Goal: Task Accomplishment & Management: Use online tool/utility

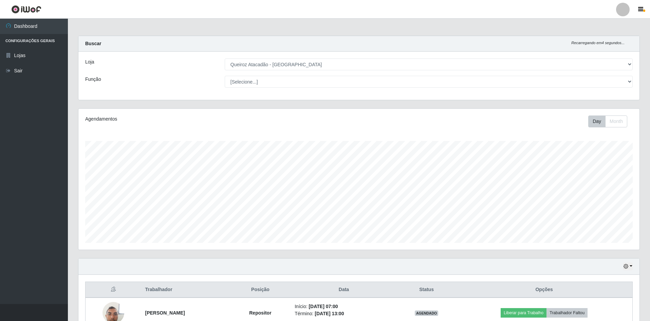
select select "517"
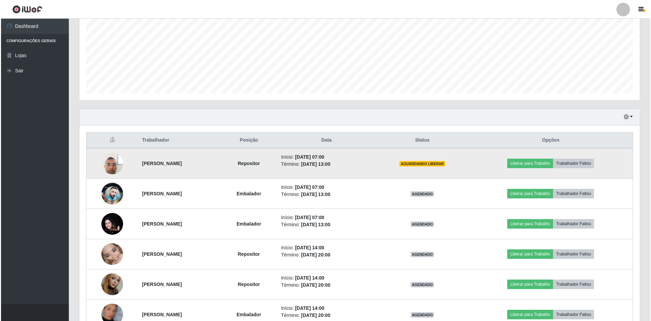
scroll to position [170, 0]
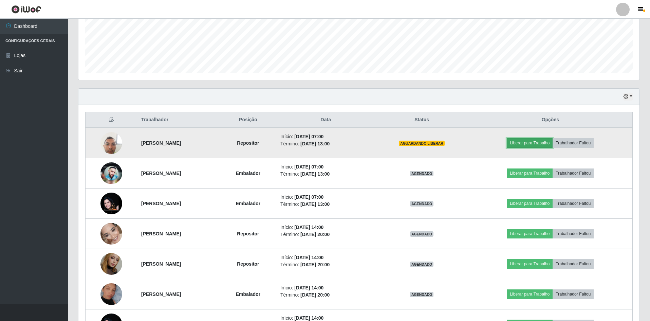
click at [546, 141] on button "Liberar para Trabalho" at bounding box center [530, 143] width 46 height 10
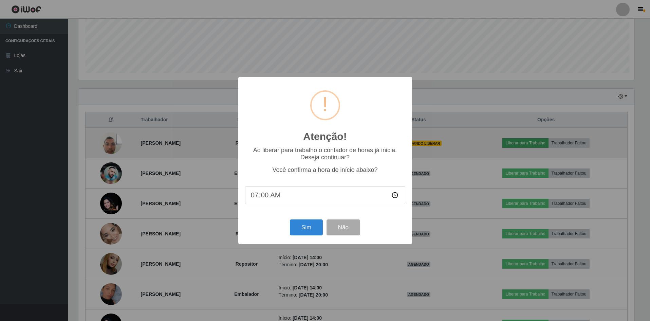
scroll to position [141, 557]
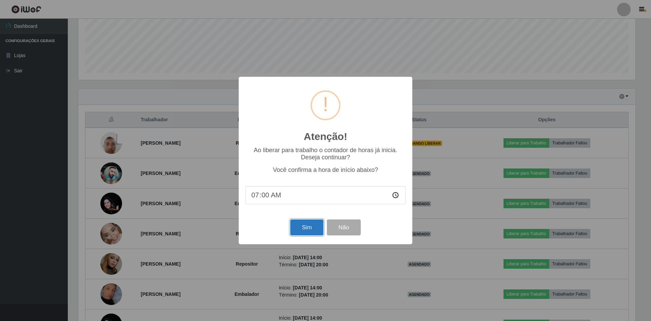
click at [304, 234] on button "Sim" at bounding box center [306, 227] width 33 height 16
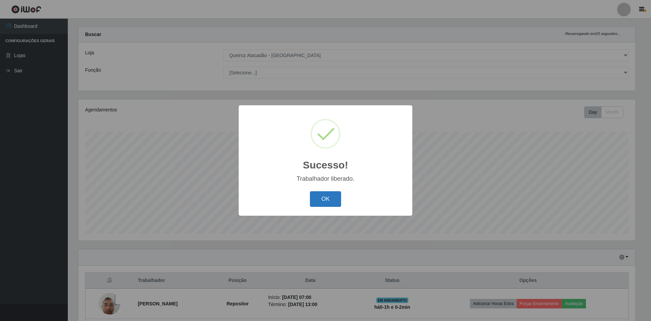
click at [324, 196] on button "OK" at bounding box center [326, 199] width 32 height 16
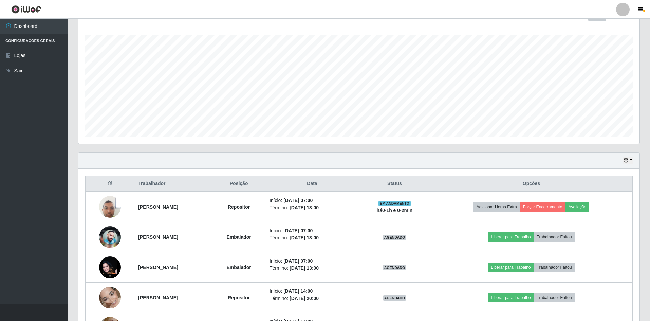
scroll to position [213, 0]
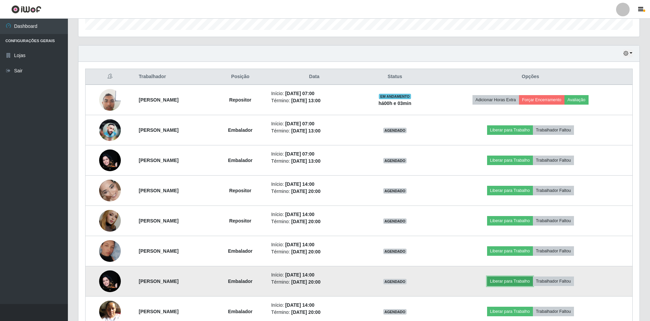
click at [528, 280] on button "Liberar para Trabalho" at bounding box center [510, 281] width 46 height 10
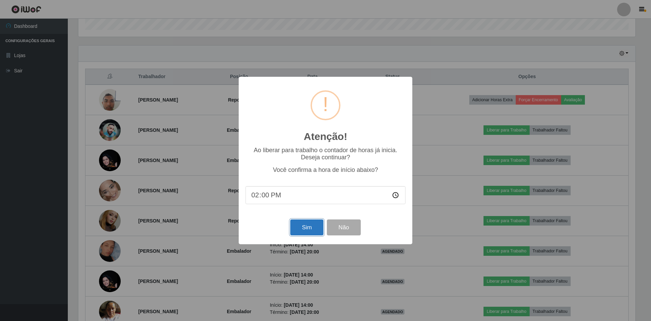
click at [301, 224] on button "Sim" at bounding box center [306, 227] width 33 height 16
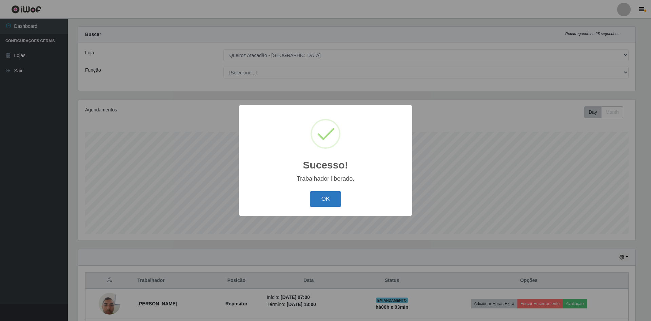
drag, startPoint x: 307, startPoint y: 192, endPoint x: 333, endPoint y: 203, distance: 27.7
click at [312, 195] on div "OK Cancel" at bounding box center [326, 198] width 160 height 19
click at [335, 204] on button "OK" at bounding box center [326, 199] width 32 height 16
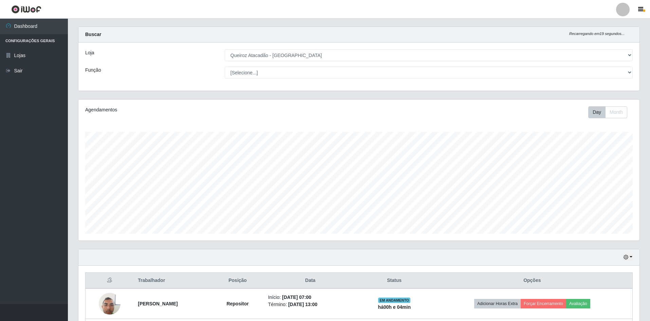
scroll to position [145, 0]
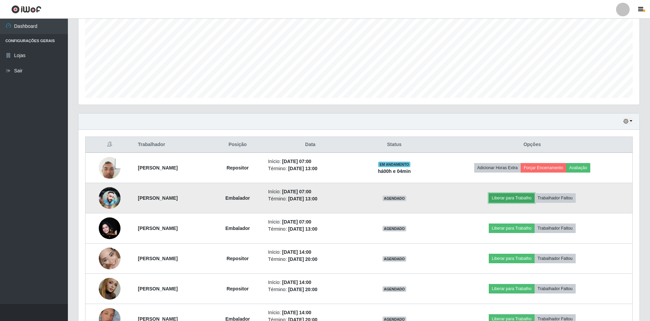
click at [521, 198] on button "Liberar para Trabalho" at bounding box center [512, 198] width 46 height 10
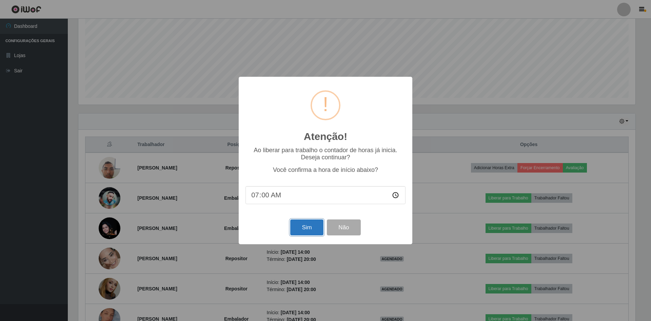
click at [303, 231] on button "Sim" at bounding box center [306, 227] width 33 height 16
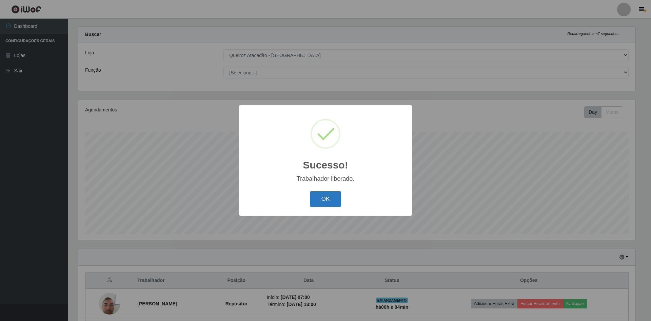
click at [326, 201] on button "OK" at bounding box center [326, 199] width 32 height 16
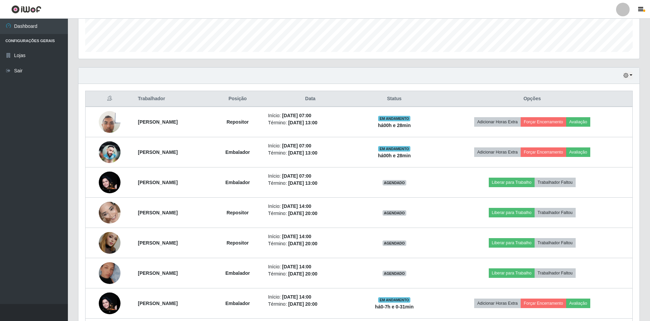
scroll to position [247, 0]
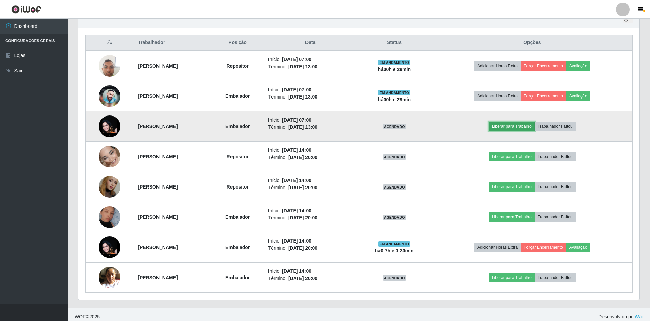
click at [527, 125] on button "Liberar para Trabalho" at bounding box center [512, 126] width 46 height 10
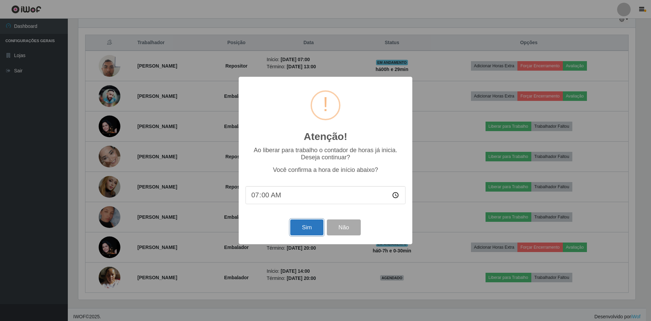
click at [303, 230] on button "Sim" at bounding box center [306, 227] width 33 height 16
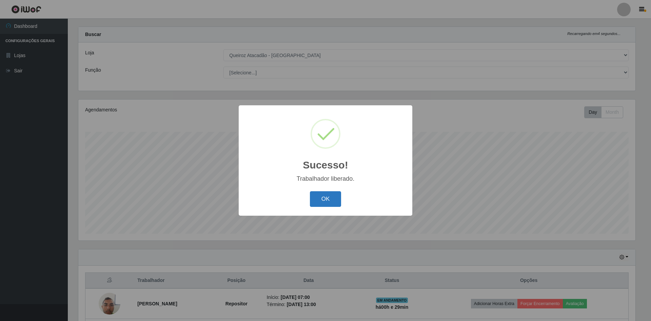
click at [330, 202] on button "OK" at bounding box center [326, 199] width 32 height 16
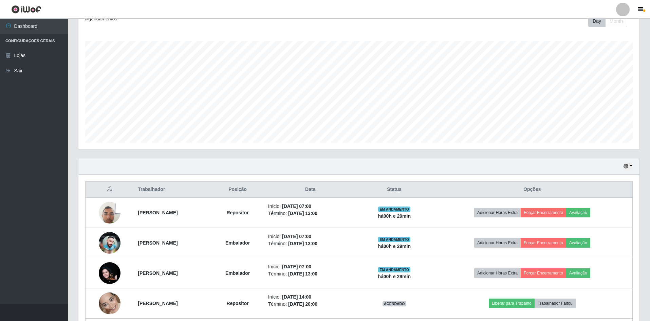
scroll to position [247, 0]
